Goal: Task Accomplishment & Management: Complete application form

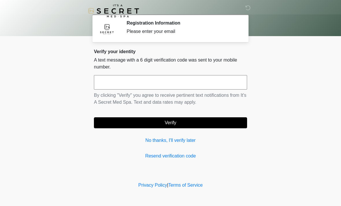
click at [191, 143] on link "No thanks, I'll verify later" at bounding box center [170, 140] width 153 height 7
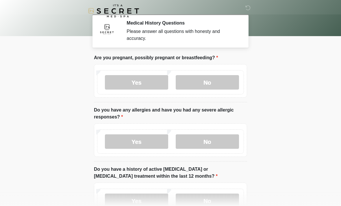
click at [225, 84] on label "No" at bounding box center [207, 82] width 63 height 14
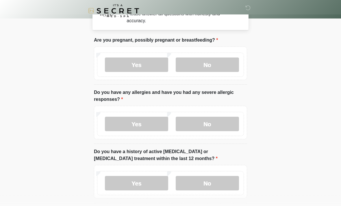
click at [221, 122] on label "No" at bounding box center [207, 124] width 63 height 14
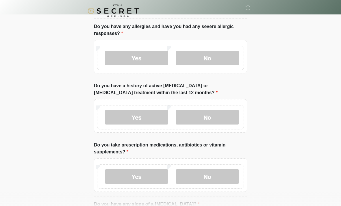
scroll to position [84, 0]
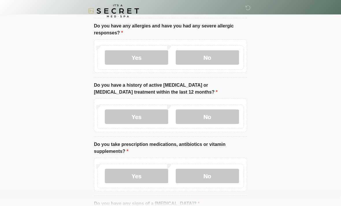
click at [230, 118] on label "No" at bounding box center [207, 116] width 63 height 14
click at [229, 179] on label "No" at bounding box center [207, 176] width 63 height 14
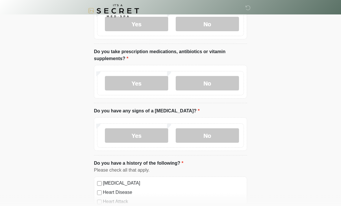
click at [139, 86] on label "Yes" at bounding box center [136, 83] width 63 height 14
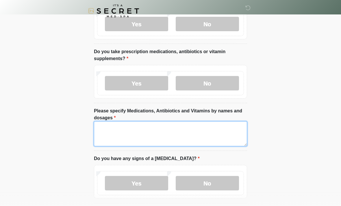
click at [152, 133] on textarea "Please specify Medications, Antibiotics and Vitamins by names and dosages" at bounding box center [170, 133] width 153 height 25
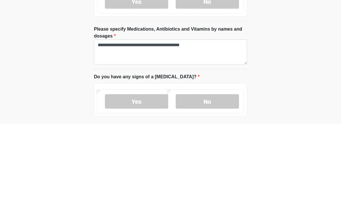
scroll to position [259, 0]
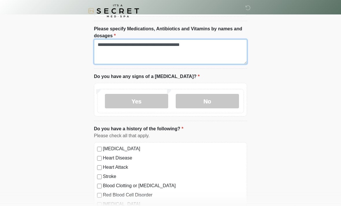
type textarea "**********"
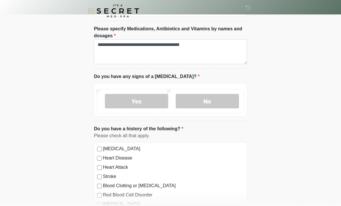
click at [231, 98] on label "No" at bounding box center [207, 101] width 63 height 14
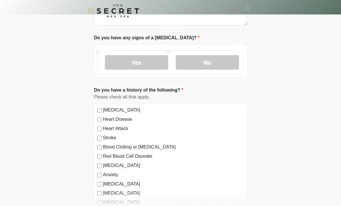
scroll to position [355, 0]
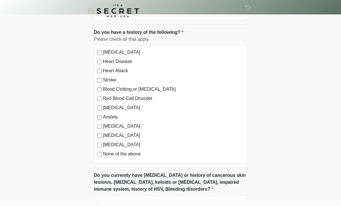
click at [127, 160] on div "High Blood Pressure Heart Disease Heart Attack Stroke Blood Clotting or Bleedin…" at bounding box center [170, 104] width 153 height 117
click at [104, 152] on label "None of the above" at bounding box center [173, 153] width 141 height 7
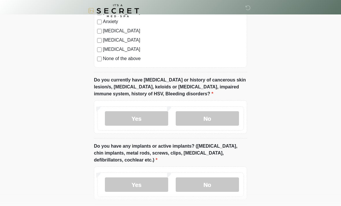
click at [213, 113] on label "No" at bounding box center [207, 118] width 63 height 14
click at [215, 182] on label "No" at bounding box center [207, 184] width 63 height 14
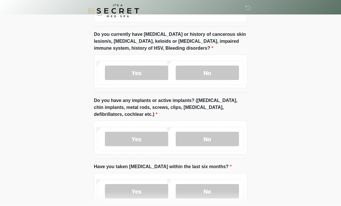
click at [144, 72] on label "Yes" at bounding box center [136, 73] width 63 height 14
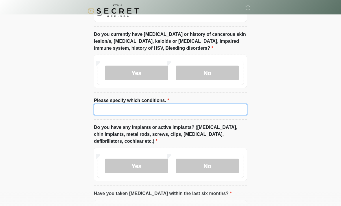
click at [170, 110] on input "Please specify which conditions." at bounding box center [170, 109] width 153 height 11
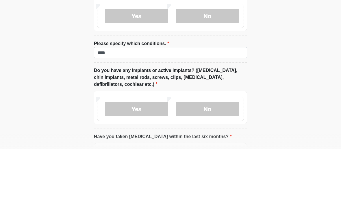
scroll to position [553, 0]
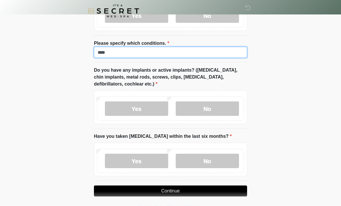
type input "****"
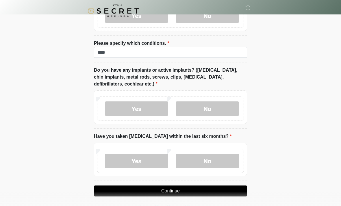
click at [207, 157] on label "No" at bounding box center [207, 161] width 63 height 14
click at [204, 191] on button "Continue" at bounding box center [170, 190] width 153 height 11
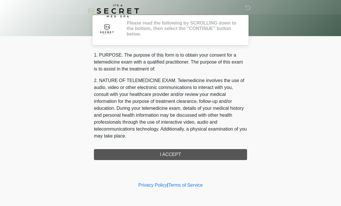
scroll to position [0, 0]
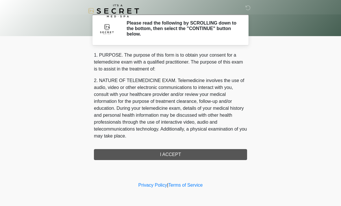
click at [204, 151] on div "1. PURPOSE. The purpose of this form is to obtain your consent for a telemedici…" at bounding box center [170, 106] width 153 height 108
click at [192, 158] on div "1. PURPOSE. The purpose of this form is to obtain your consent for a telemedici…" at bounding box center [170, 106] width 153 height 108
click at [188, 158] on div "1. PURPOSE. The purpose of this form is to obtain your consent for a telemedici…" at bounding box center [170, 106] width 153 height 108
click at [176, 154] on div "1. PURPOSE. The purpose of this form is to obtain your consent for a telemedici…" at bounding box center [170, 106] width 153 height 108
click at [170, 153] on div "1. PURPOSE. The purpose of this form is to obtain your consent for a telemedici…" at bounding box center [170, 106] width 153 height 108
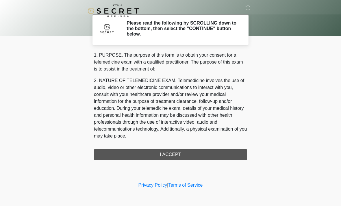
click at [212, 115] on p "2. NATURE OF TELEMEDICINE EXAM. Telemedicine involves the use of audio, video o…" at bounding box center [170, 108] width 153 height 62
click at [230, 152] on div "1. PURPOSE. The purpose of this form is to obtain your consent for a telemedici…" at bounding box center [170, 106] width 153 height 108
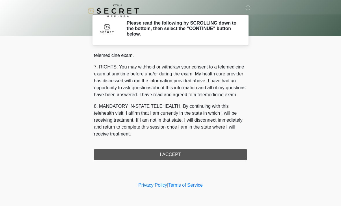
click at [201, 163] on div "‎ ‎ Please read the following by SCROLLING down to the bottom, then select the …" at bounding box center [170, 90] width 173 height 169
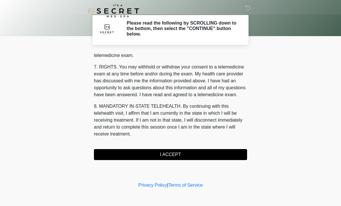
scroll to position [245, 0]
click at [200, 158] on button "I ACCEPT" at bounding box center [170, 154] width 153 height 11
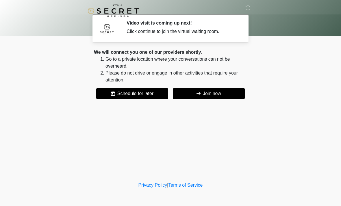
click at [223, 96] on button "Join now" at bounding box center [209, 93] width 72 height 11
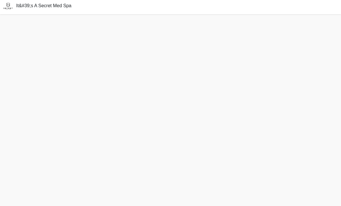
scroll to position [20, 0]
